Goal: Information Seeking & Learning: Learn about a topic

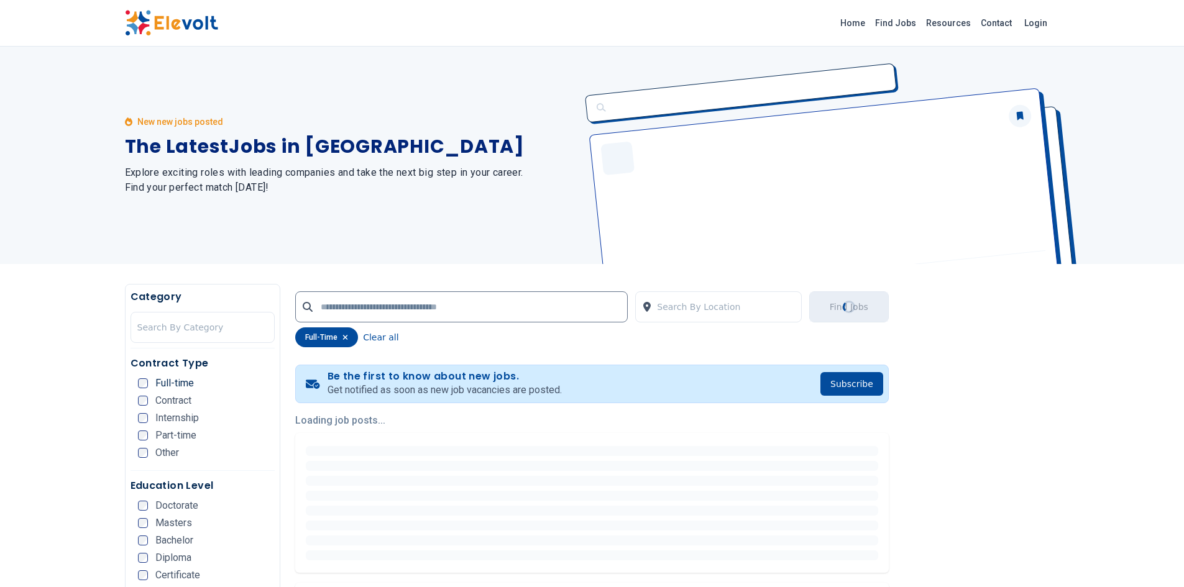
click at [138, 526] on div "Masters" at bounding box center [165, 523] width 54 height 10
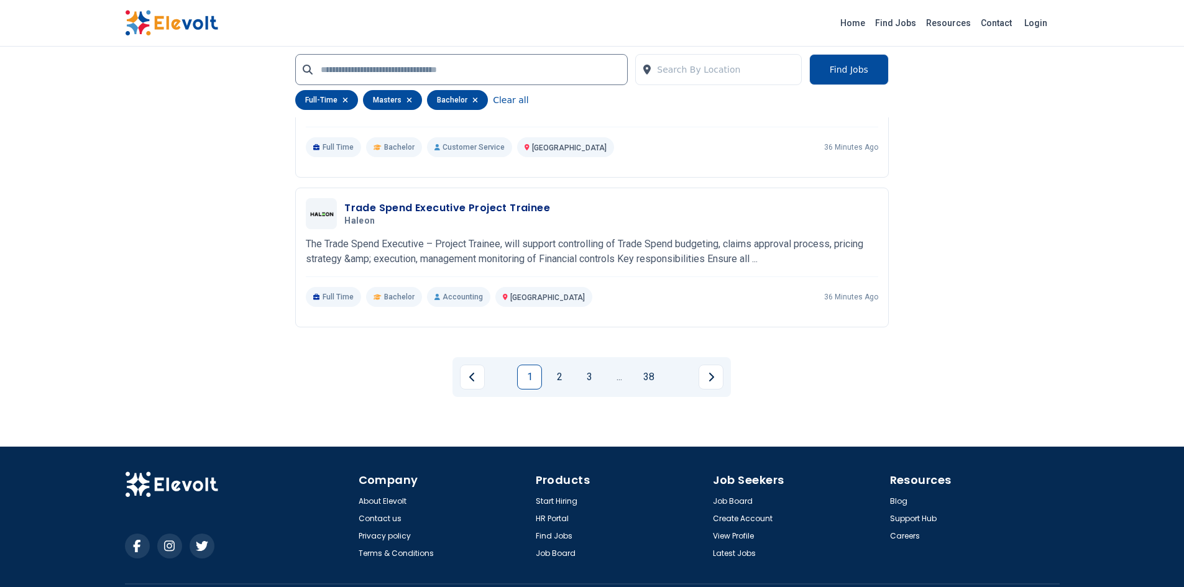
scroll to position [2798, 0]
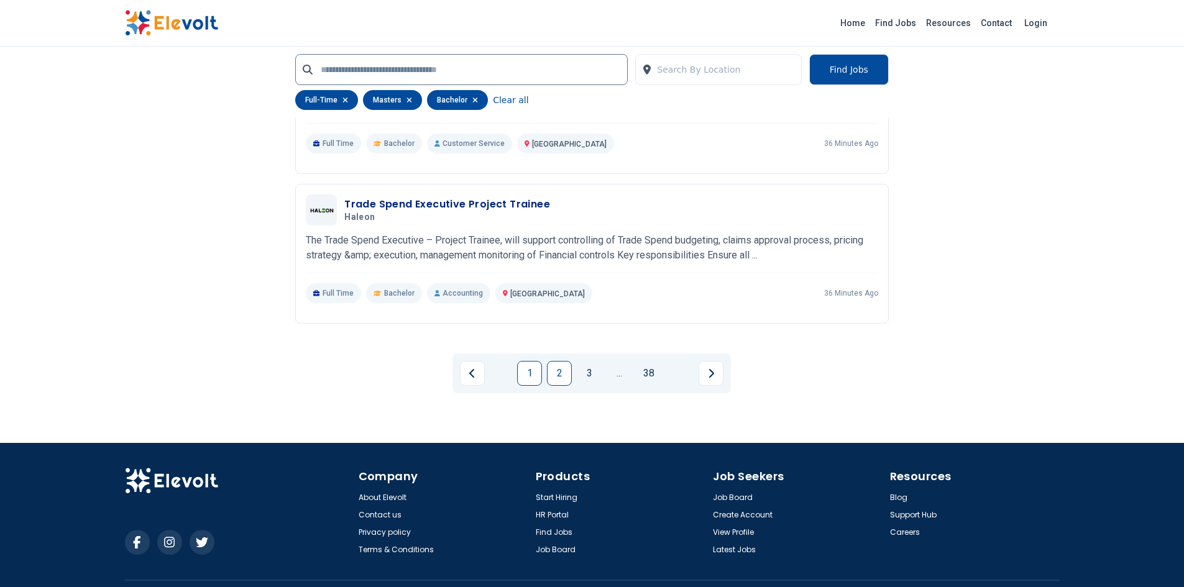
click at [559, 367] on link "2" at bounding box center [559, 373] width 25 height 25
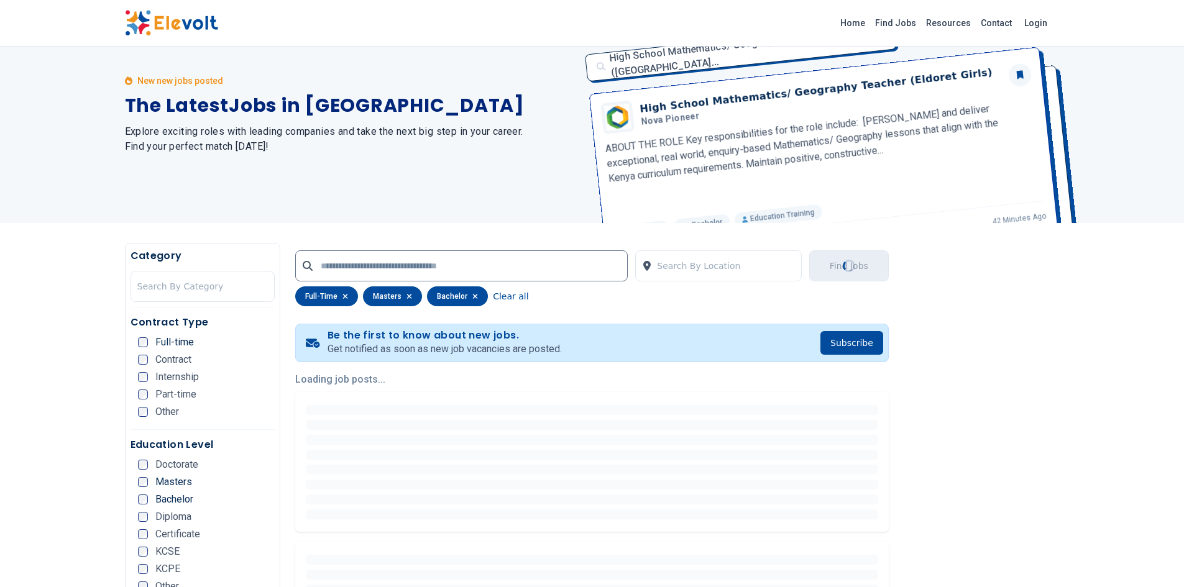
scroll to position [0, 0]
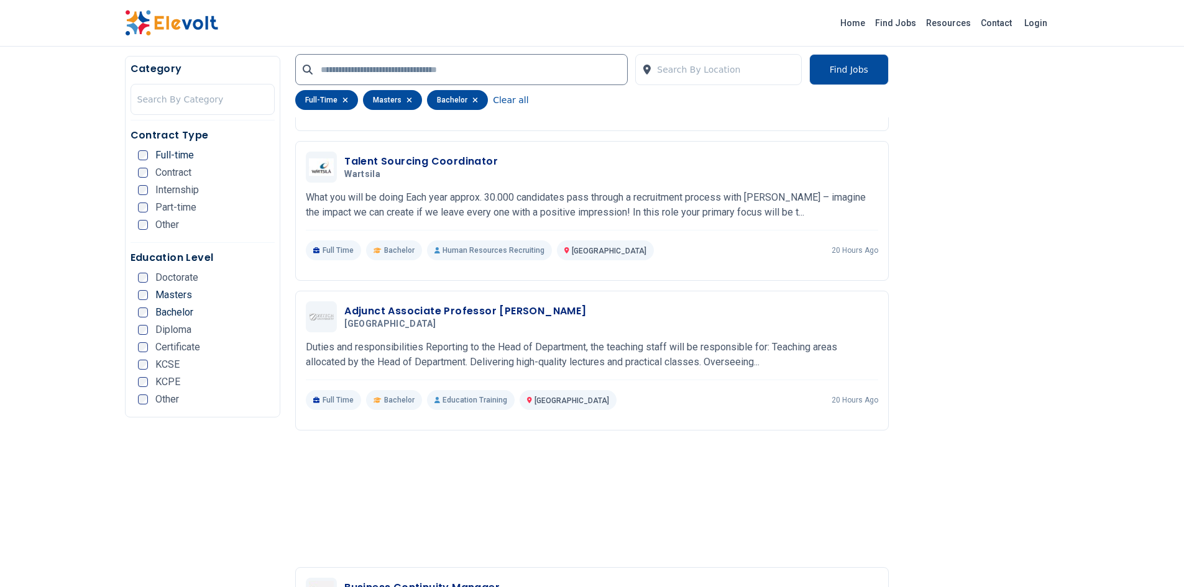
scroll to position [808, 0]
